Goal: Find specific page/section: Find specific page/section

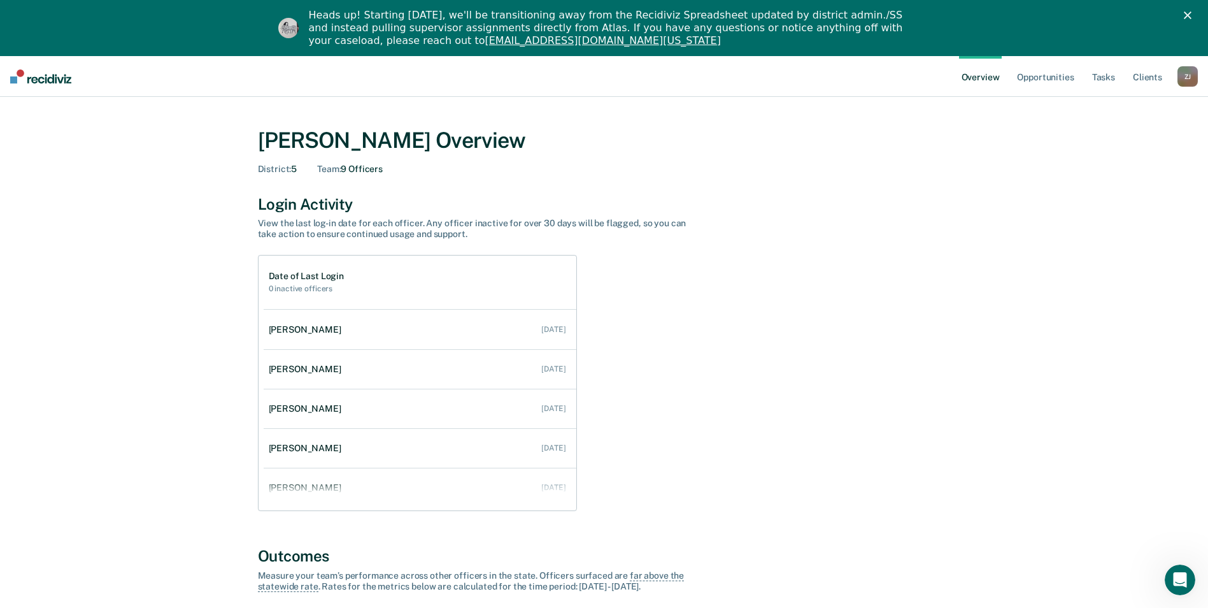
click at [1185, 75] on div "Z J" at bounding box center [1188, 76] width 20 height 20
click at [1095, 136] on link "Go to Operations" at bounding box center [1136, 138] width 103 height 11
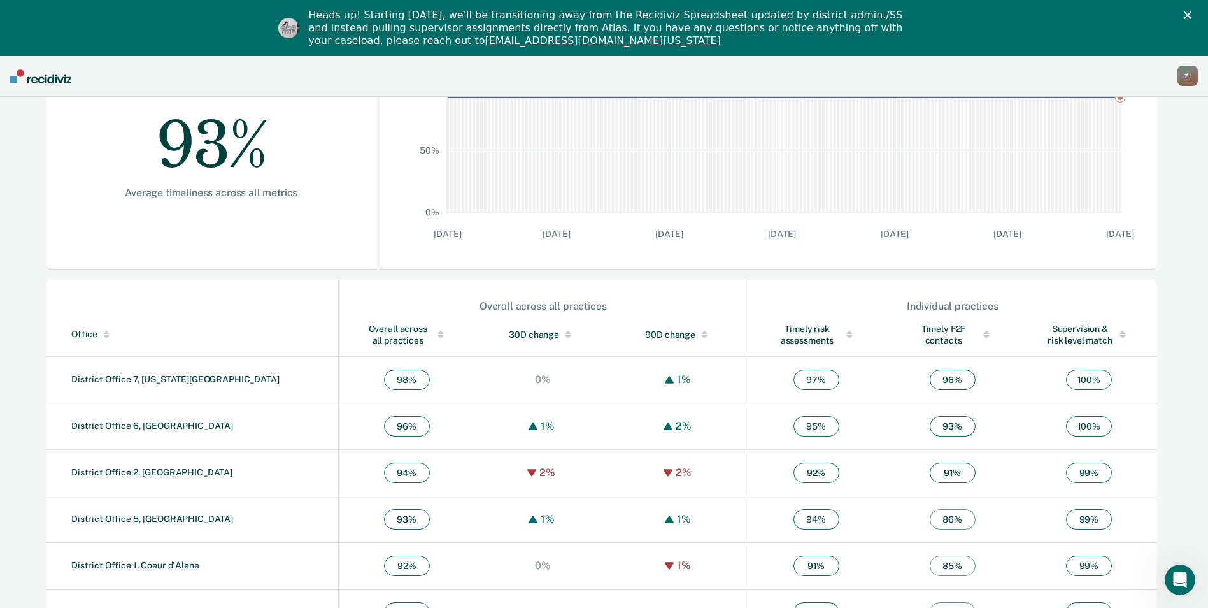
scroll to position [337, 0]
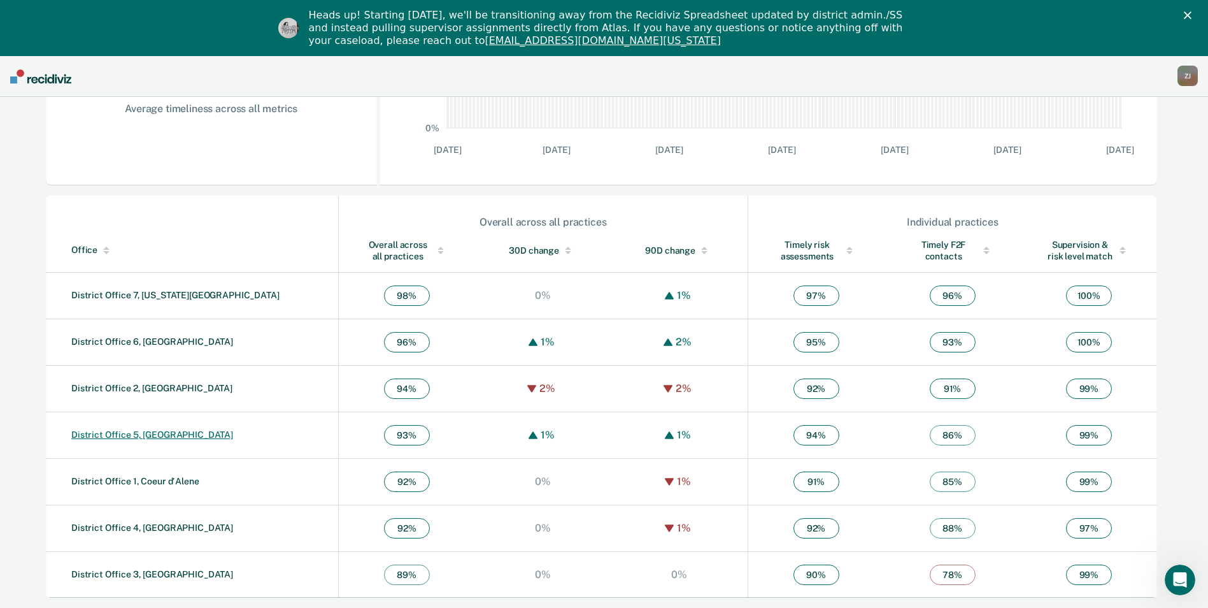
click at [112, 434] on link "District Office 5, [GEOGRAPHIC_DATA]" at bounding box center [152, 434] width 162 height 10
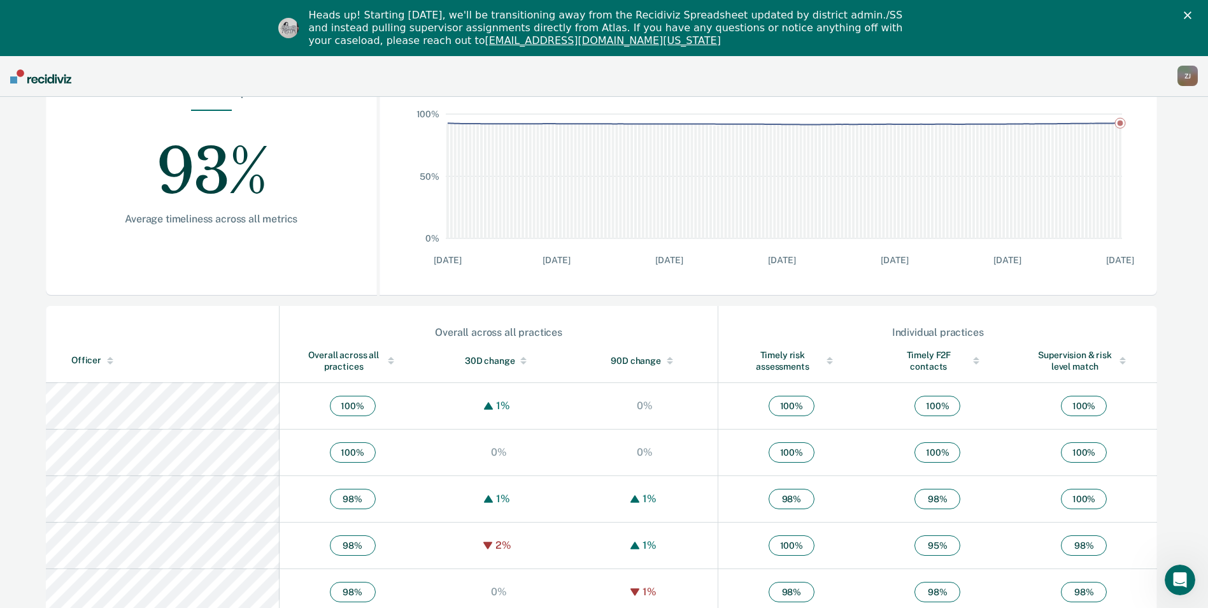
scroll to position [22, 0]
